Goal: Find specific page/section: Find specific page/section

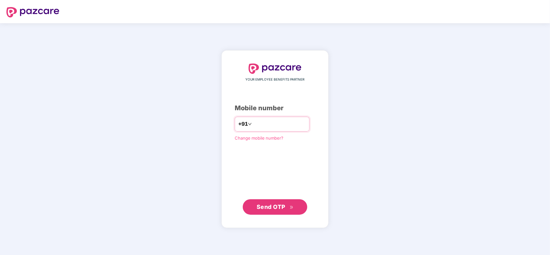
click at [261, 127] on input "number" at bounding box center [279, 124] width 53 height 10
type input "**********"
click at [269, 205] on span "Send OTP" at bounding box center [270, 206] width 29 height 7
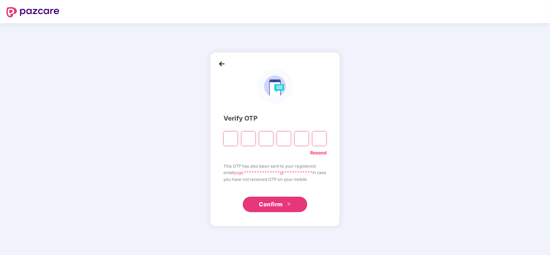
type input "*"
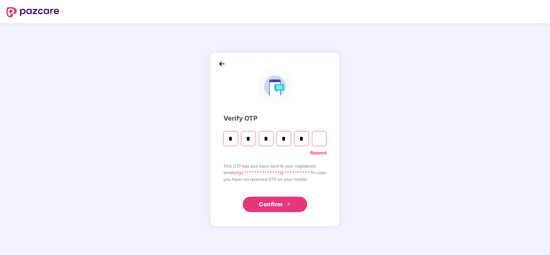
type input "*"
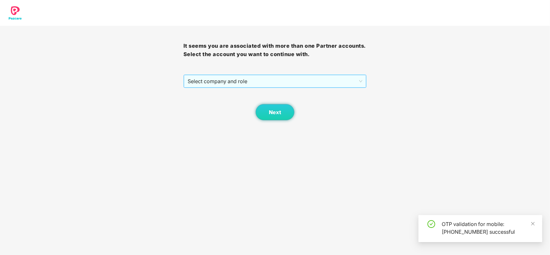
click at [252, 82] on span "Select company and role" at bounding box center [274, 81] width 175 height 12
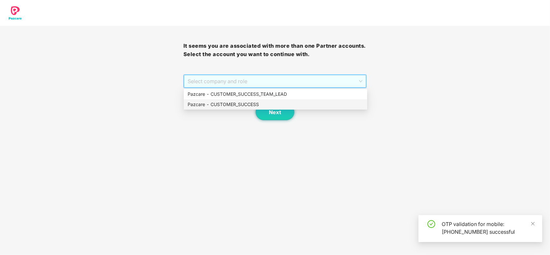
click at [239, 101] on div "Pazcare - CUSTOMER_SUCCESS" at bounding box center [275, 104] width 176 height 7
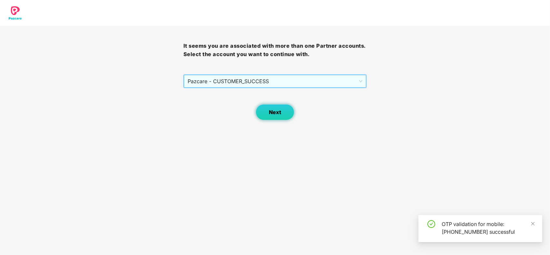
click at [271, 118] on button "Next" at bounding box center [274, 112] width 39 height 16
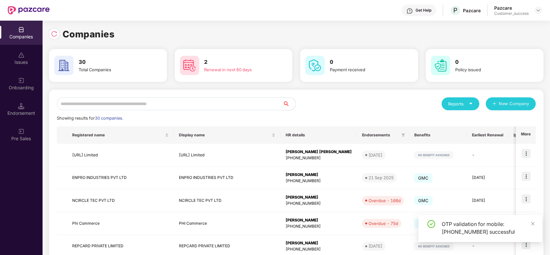
click at [170, 103] on input "text" at bounding box center [170, 103] width 226 height 13
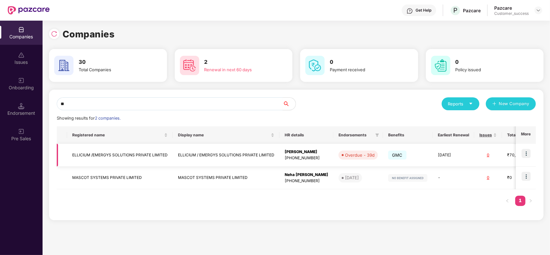
type input "**"
click at [527, 155] on img at bounding box center [525, 153] width 9 height 9
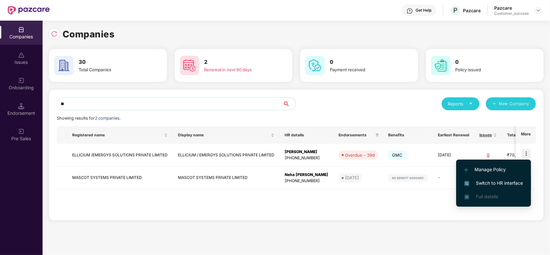
click at [493, 181] on span "Switch to HR interface" at bounding box center [493, 182] width 59 height 7
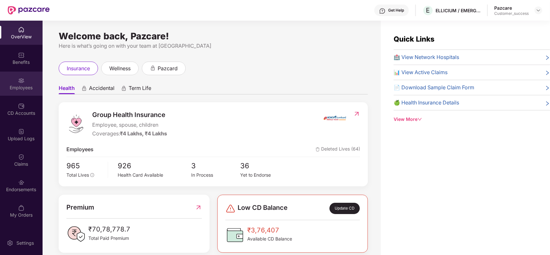
click at [20, 86] on div "Employees" at bounding box center [21, 87] width 43 height 6
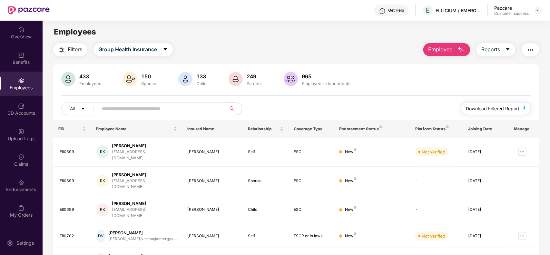
click at [490, 109] on span "Download Filtered Report" at bounding box center [492, 108] width 53 height 7
paste input "*******"
click at [159, 105] on input "text" at bounding box center [160, 109] width 116 height 10
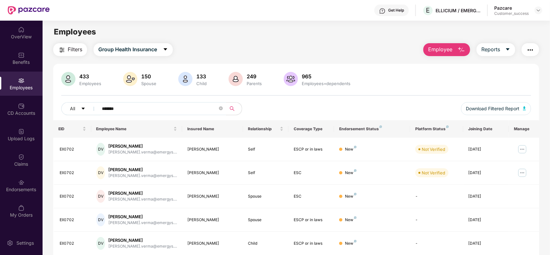
click at [538, 124] on th "Manage" at bounding box center [523, 128] width 30 height 17
click at [157, 106] on input "*******" at bounding box center [160, 109] width 116 height 10
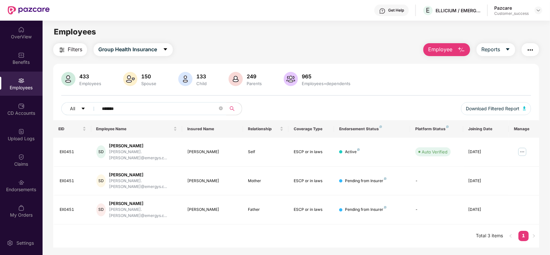
type input "*******"
click at [538, 12] on img at bounding box center [537, 10] width 5 height 5
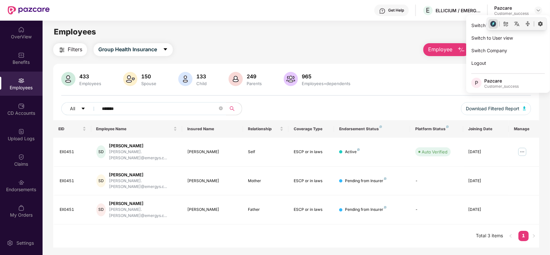
click at [490, 24] on circle "button" at bounding box center [493, 24] width 6 height 6
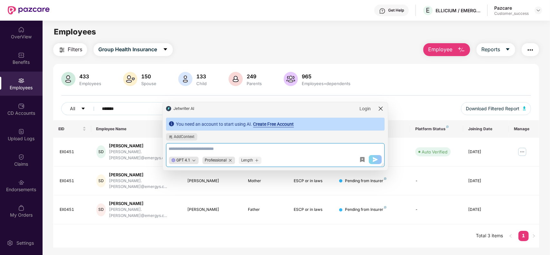
click at [377, 106] on icon "modal-header" at bounding box center [380, 108] width 6 height 6
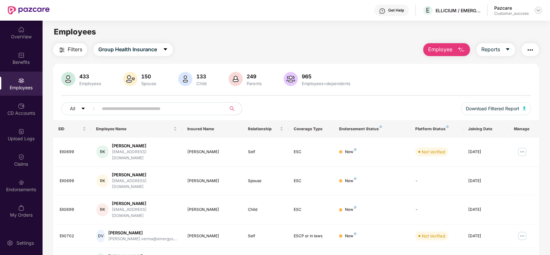
click at [539, 12] on img at bounding box center [537, 10] width 5 height 5
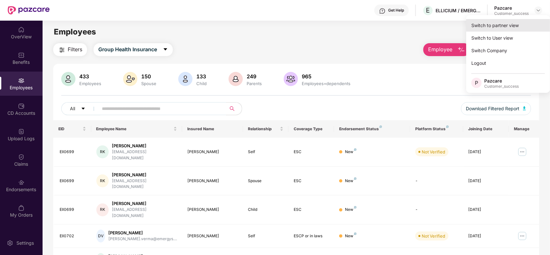
click at [500, 26] on div "Switch to partner view" at bounding box center [508, 25] width 84 height 13
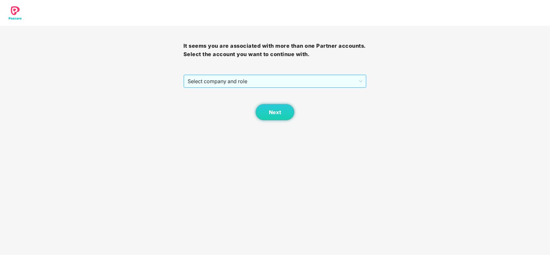
click at [268, 75] on span "Select company and role" at bounding box center [274, 81] width 175 height 12
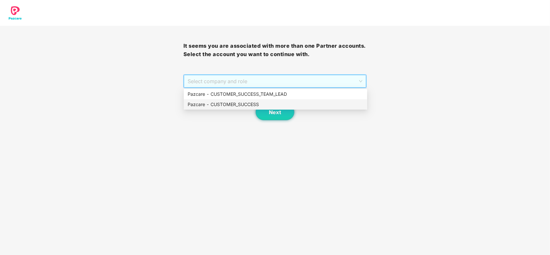
click at [244, 100] on div "Pazcare - CUSTOMER_SUCCESS" at bounding box center [275, 104] width 183 height 10
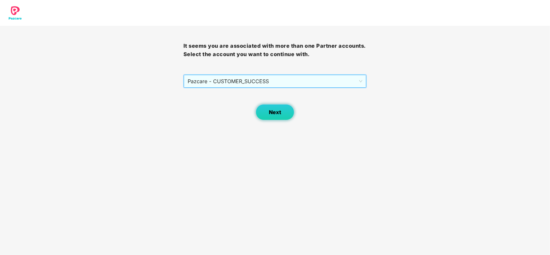
click at [274, 117] on button "Next" at bounding box center [274, 112] width 39 height 16
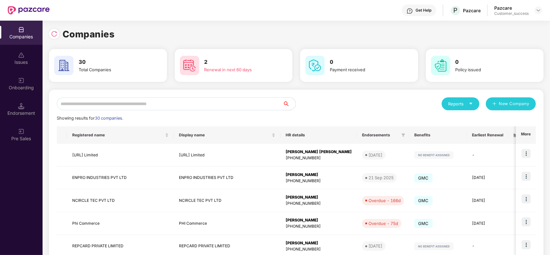
click at [153, 99] on input "text" at bounding box center [170, 103] width 226 height 13
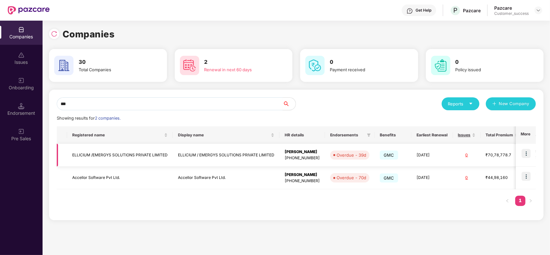
type input "***"
click at [119, 157] on td "ELLICIUM /EMERGYS SOLUTIONS PRIVATE LIMITED" at bounding box center [120, 155] width 106 height 23
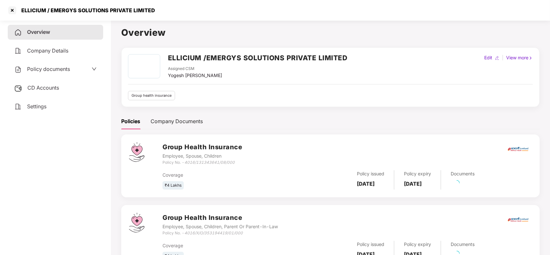
click at [51, 68] on span "Policy documents" at bounding box center [48, 69] width 43 height 6
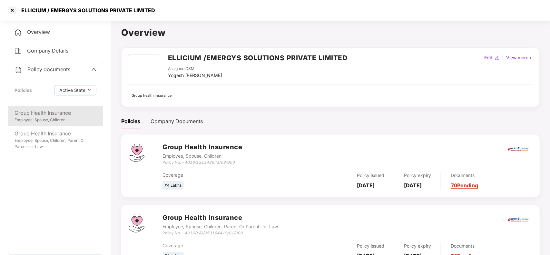
click at [49, 115] on div "Group Health Insurance" at bounding box center [55, 113] width 82 height 8
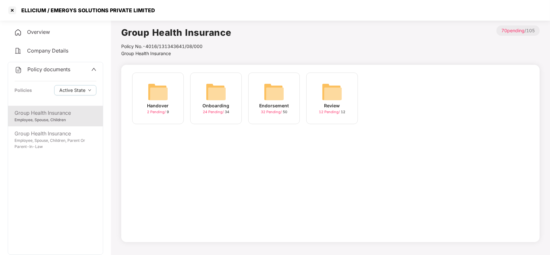
click at [273, 91] on img at bounding box center [274, 92] width 21 height 21
click at [334, 94] on img at bounding box center [331, 92] width 21 height 21
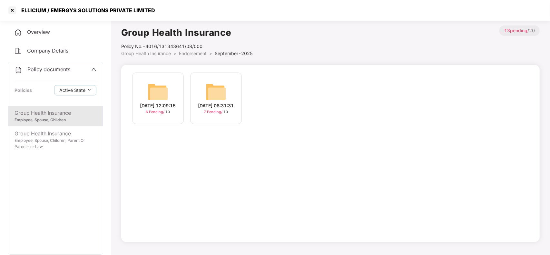
click at [221, 92] on img at bounding box center [216, 92] width 21 height 21
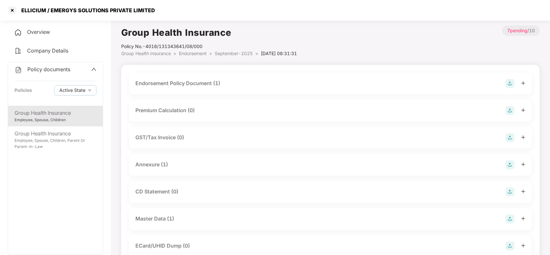
click at [155, 215] on div "Master Data (1)" at bounding box center [154, 219] width 39 height 8
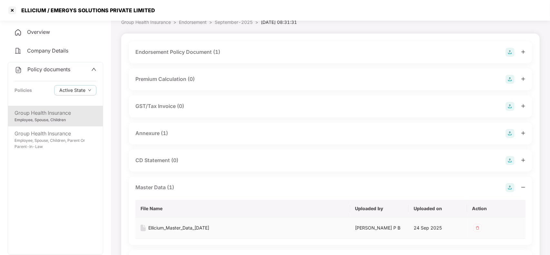
scroll to position [32, 0]
click at [173, 229] on div "Ellicium_Master_Data_[DATE]" at bounding box center [178, 226] width 61 height 7
click at [12, 9] on div at bounding box center [12, 10] width 10 height 10
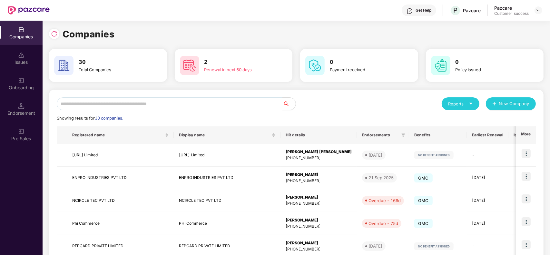
scroll to position [0, 0]
